Goal: Find specific page/section

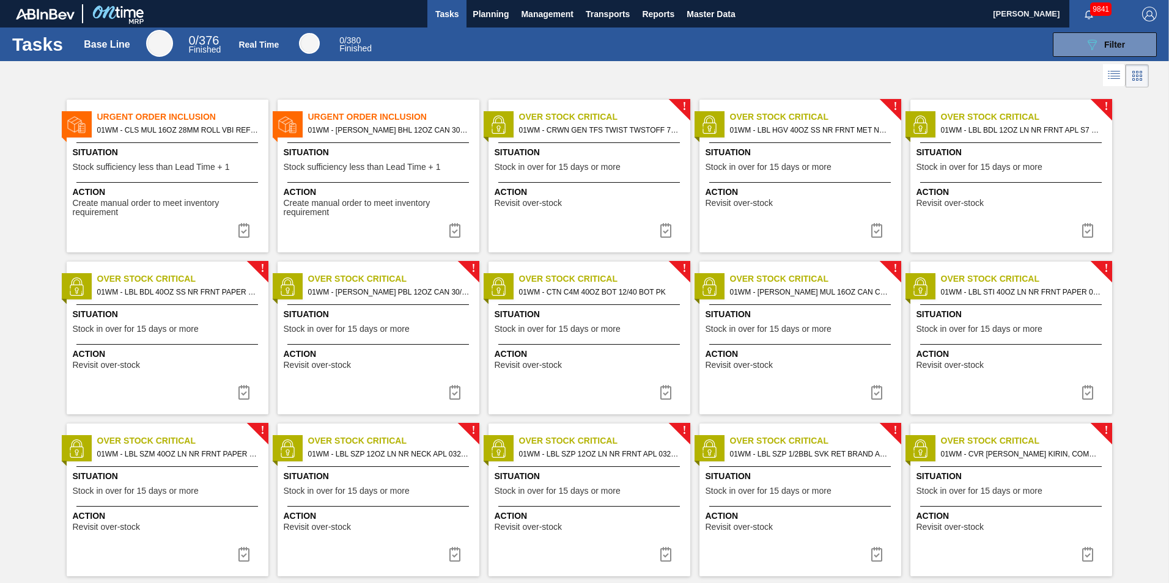
click at [894, 55] on div "089F7B8B-B2A5-4AFE-B5C0-19BA573D28AC Filter" at bounding box center [771, 44] width 781 height 24
click at [498, 12] on span "Planning" at bounding box center [490, 14] width 36 height 15
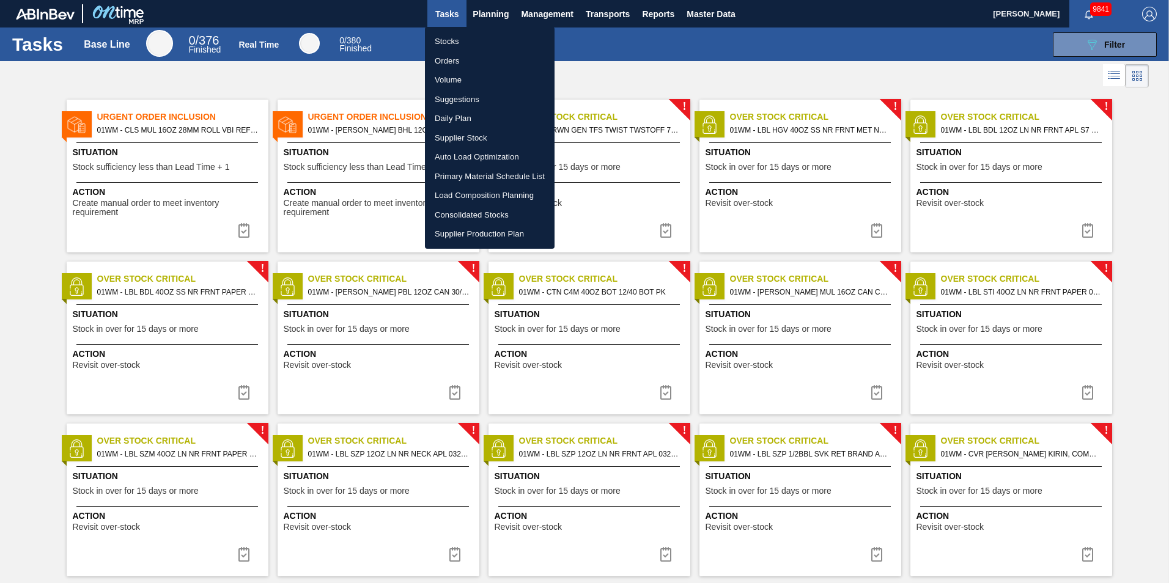
click at [592, 41] on div at bounding box center [584, 291] width 1169 height 583
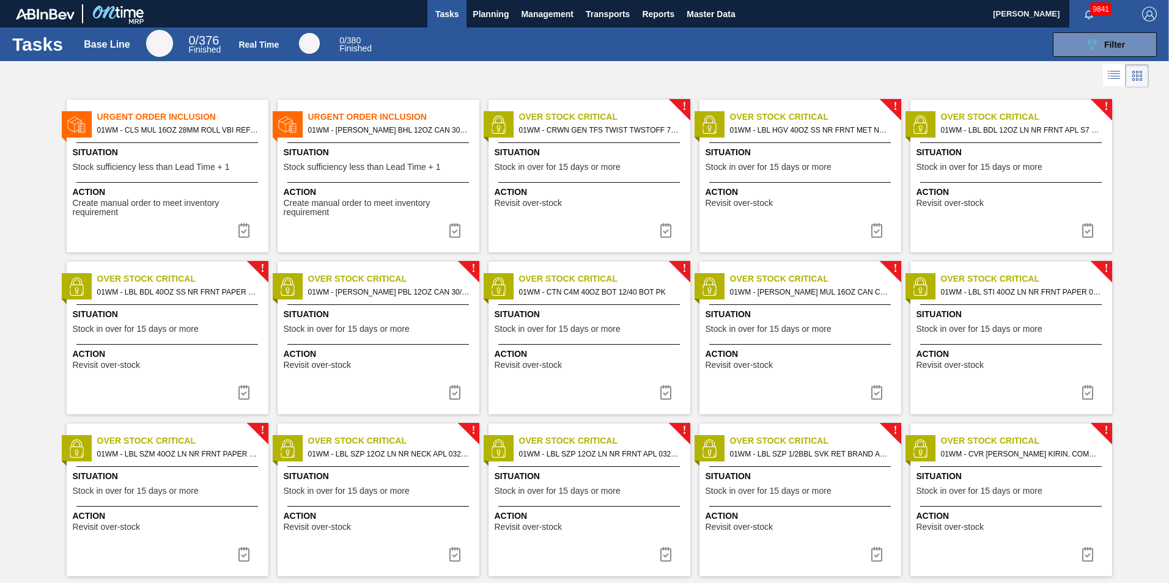
click at [936, 74] on div at bounding box center [584, 75] width 1169 height 29
click at [509, 76] on div at bounding box center [584, 75] width 1169 height 29
click at [178, 140] on div "Urgent Order Inclusion 01WM - CLS MUL 16OZ 28MM ROLL VBI REFRESH - PROJECT SWOO…" at bounding box center [168, 176] width 202 height 153
